Goal: Task Accomplishment & Management: Manage account settings

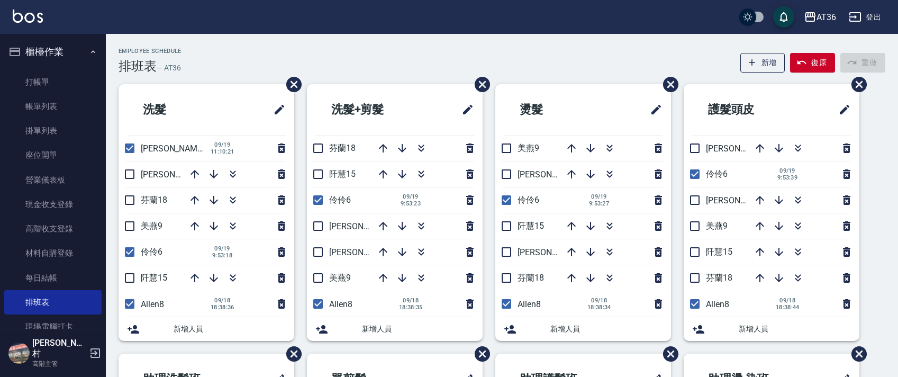
scroll to position [250, 0]
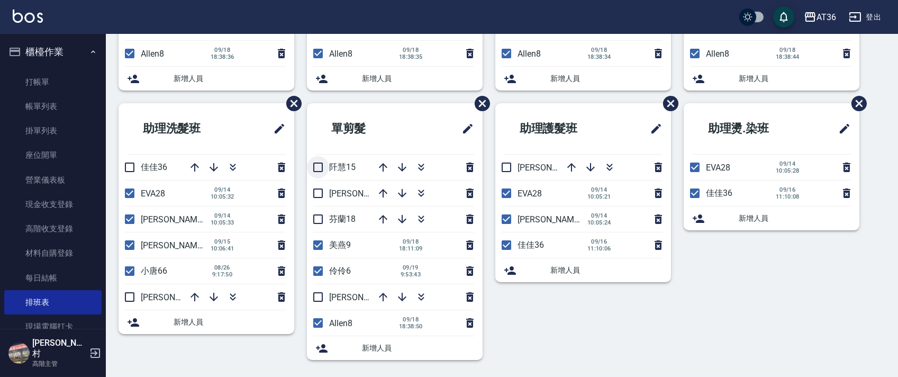
click at [313, 166] on input "checkbox" at bounding box center [318, 167] width 22 height 22
checkbox input "true"
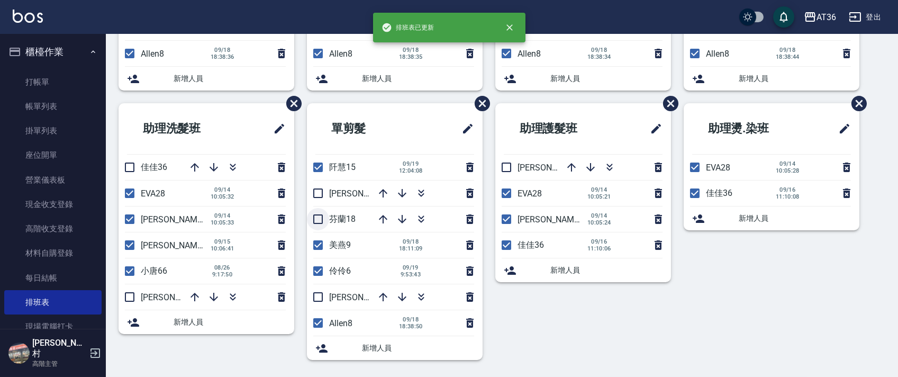
click at [319, 219] on input "checkbox" at bounding box center [318, 219] width 22 height 22
checkbox input "true"
click at [320, 248] on input "checkbox" at bounding box center [318, 245] width 22 height 22
checkbox input "false"
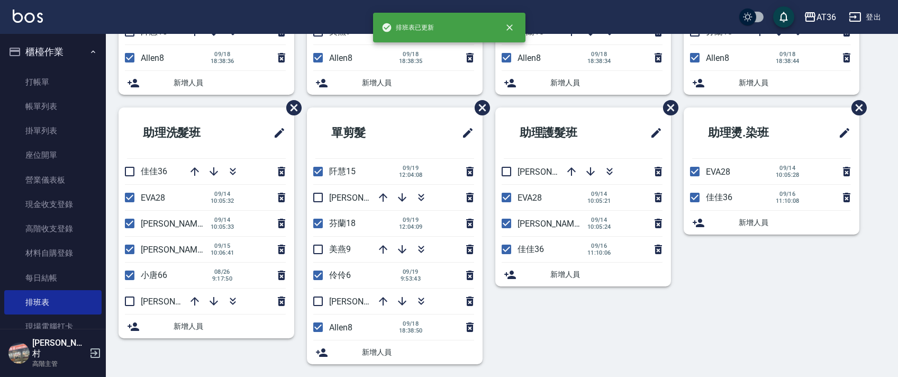
scroll to position [0, 0]
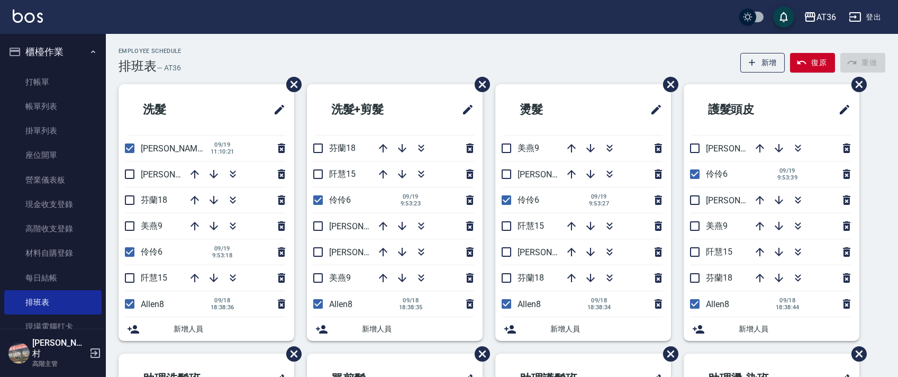
click at [697, 255] on input "checkbox" at bounding box center [695, 252] width 22 height 22
checkbox input "true"
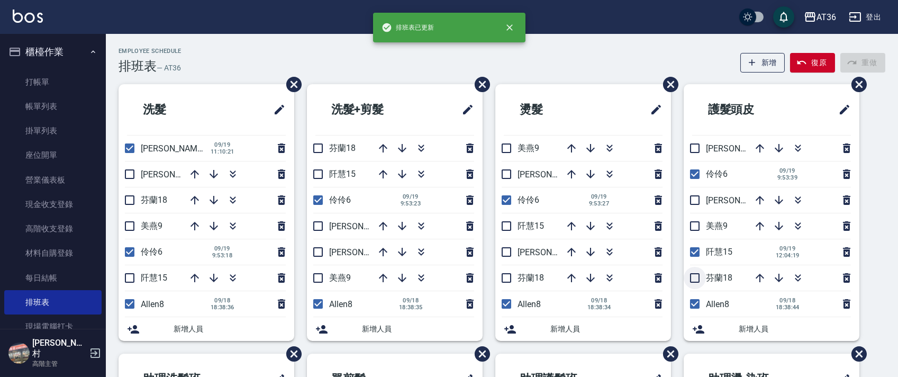
click at [691, 278] on input "checkbox" at bounding box center [695, 278] width 22 height 22
checkbox input "true"
click at [508, 229] on input "checkbox" at bounding box center [506, 226] width 22 height 22
checkbox input "true"
click at [503, 275] on input "checkbox" at bounding box center [506, 278] width 22 height 22
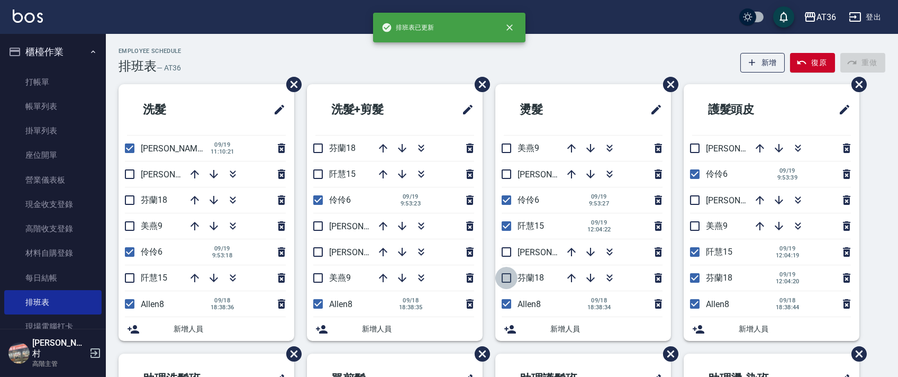
checkbox input "true"
drag, startPoint x: 322, startPoint y: 172, endPoint x: 358, endPoint y: 192, distance: 41.0
click at [322, 176] on input "checkbox" at bounding box center [318, 174] width 22 height 22
checkbox input "true"
click at [318, 148] on input "checkbox" at bounding box center [318, 148] width 22 height 22
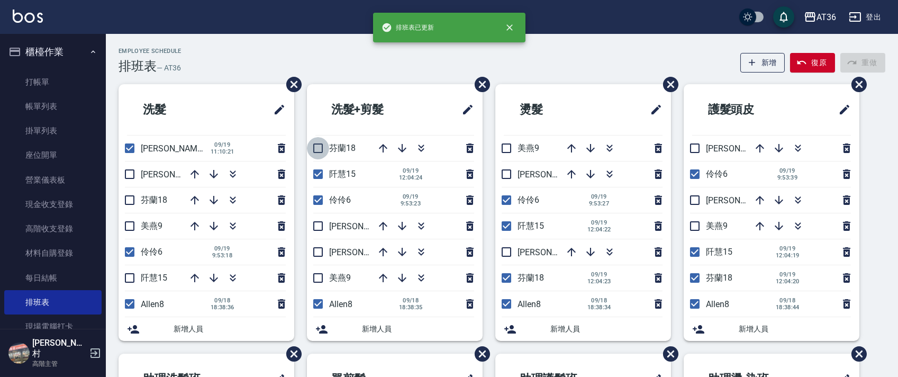
checkbox input "true"
drag, startPoint x: 128, startPoint y: 202, endPoint x: 128, endPoint y: 253, distance: 51.3
click at [129, 201] on input "checkbox" at bounding box center [130, 200] width 22 height 22
checkbox input "true"
click at [129, 277] on input "checkbox" at bounding box center [130, 278] width 22 height 22
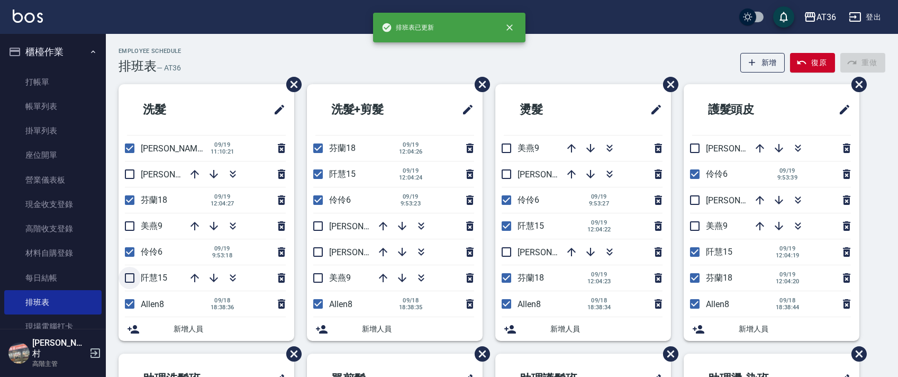
checkbox input "true"
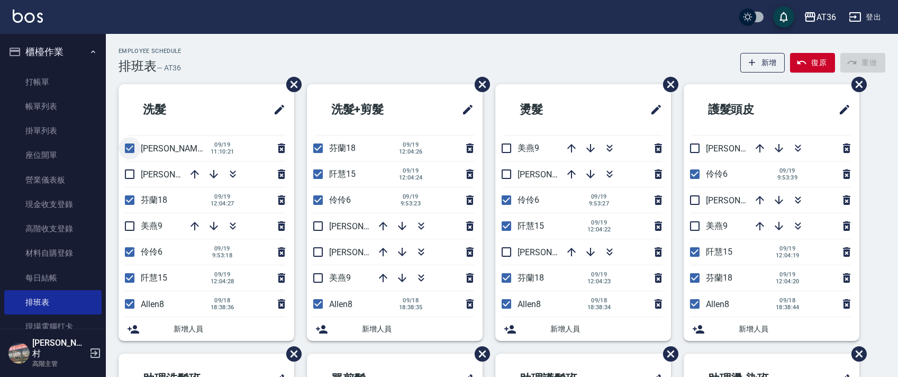
click at [134, 148] on input "checkbox" at bounding box center [130, 148] width 22 height 22
checkbox input "false"
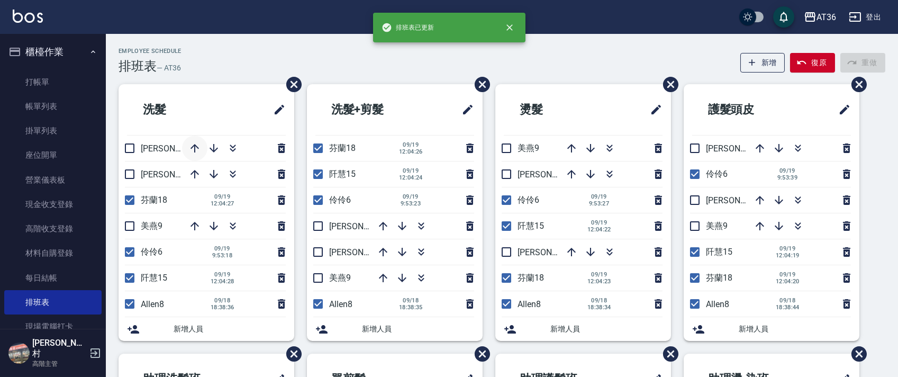
click at [195, 150] on icon "button" at bounding box center [195, 148] width 8 height 8
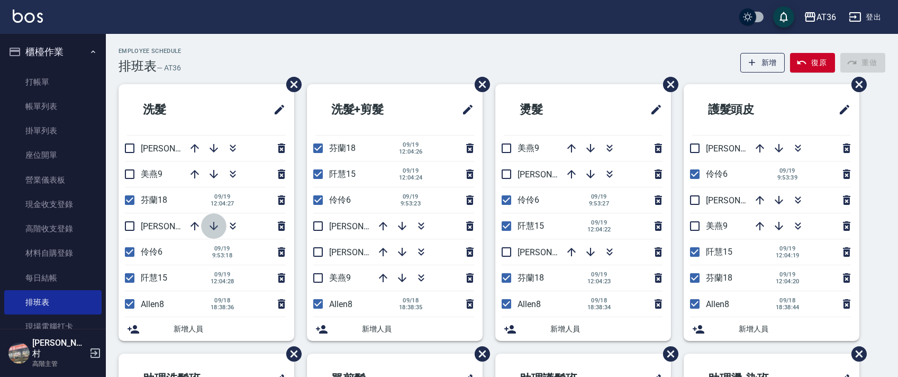
click at [212, 228] on icon "button" at bounding box center [214, 226] width 8 height 8
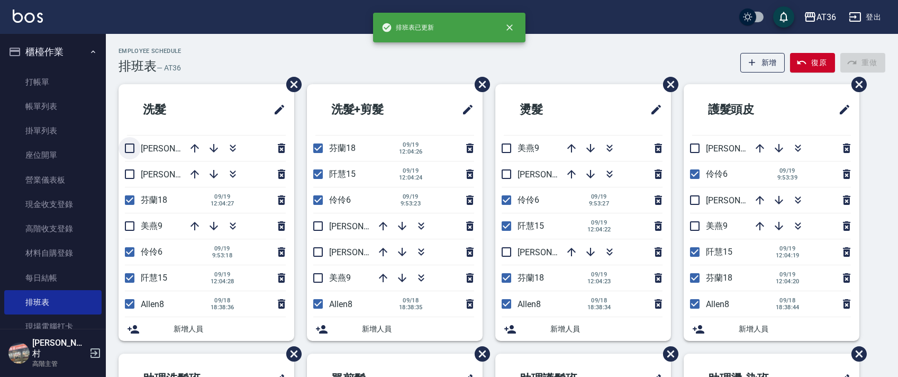
click at [132, 147] on input "checkbox" at bounding box center [130, 148] width 22 height 22
checkbox input "true"
click at [191, 171] on icon "button" at bounding box center [194, 174] width 13 height 13
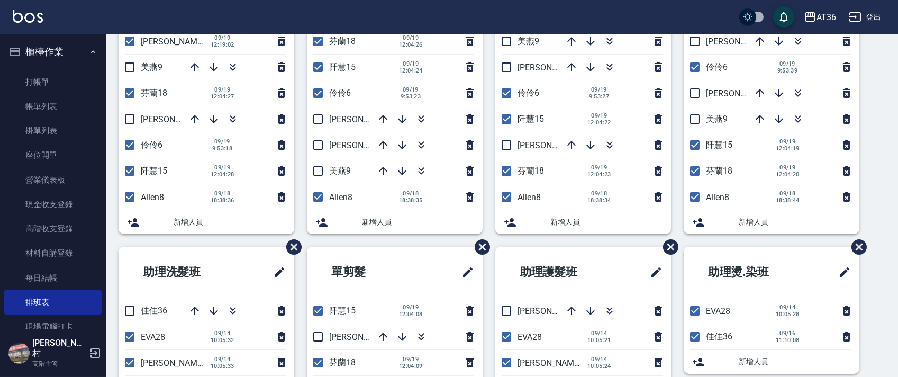
scroll to position [250, 0]
